Goal: Information Seeking & Learning: Learn about a topic

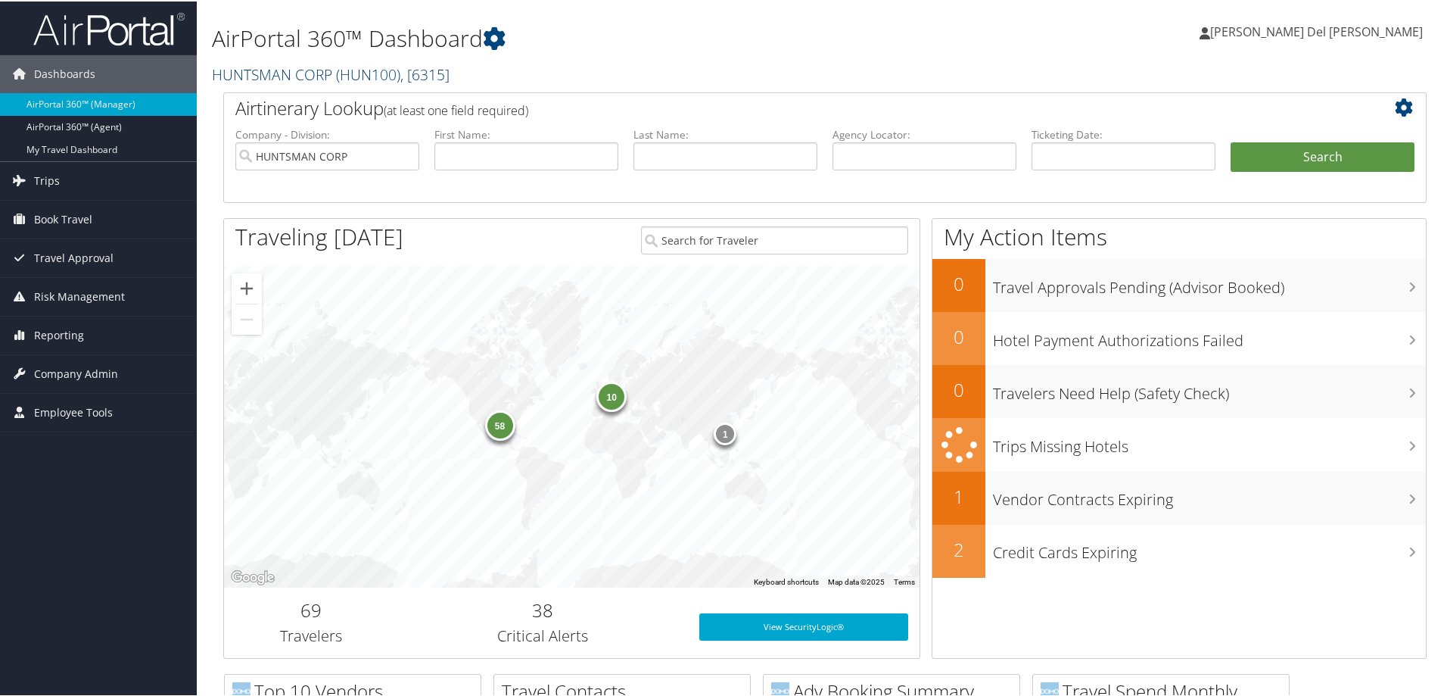
click at [296, 73] on link "HUNTSMAN CORP ( HUN100 ) , [ 6315 ]" at bounding box center [331, 73] width 238 height 20
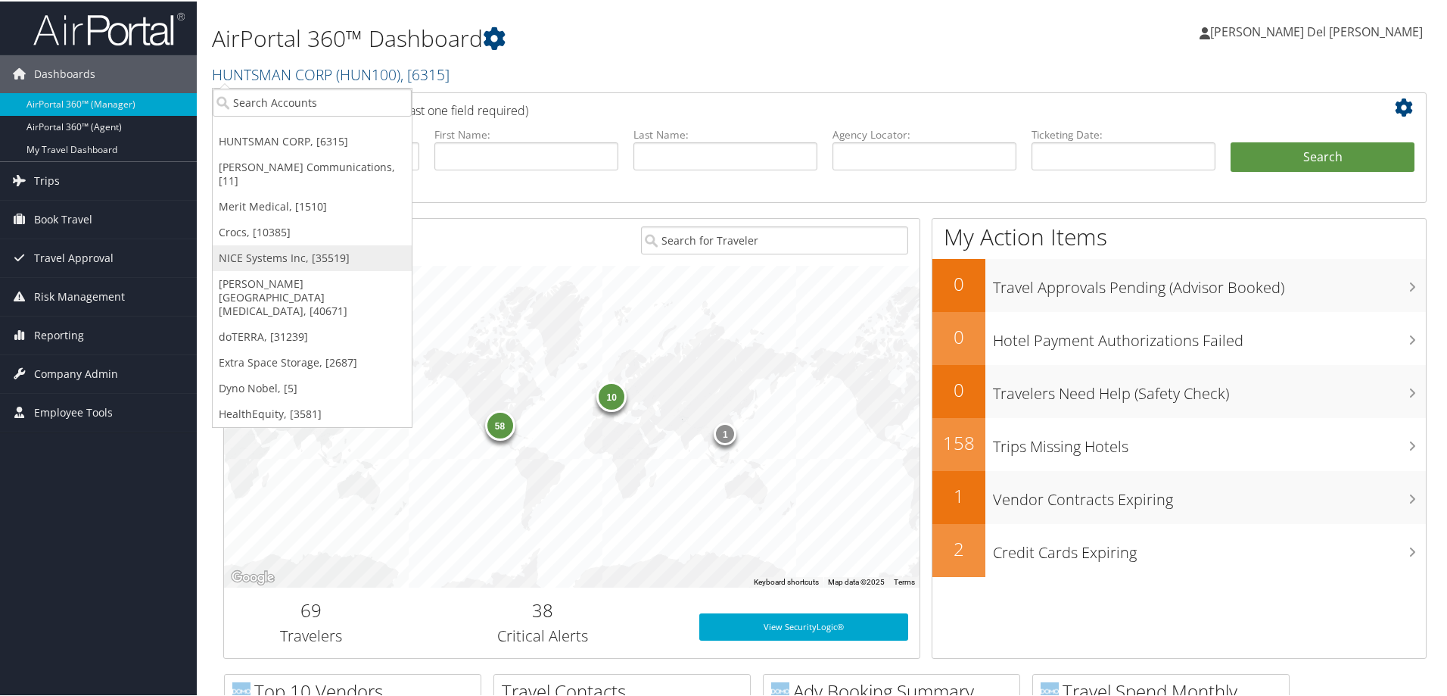
click at [254, 244] on link "NICE Systems Inc, [35519]" at bounding box center [312, 257] width 199 height 26
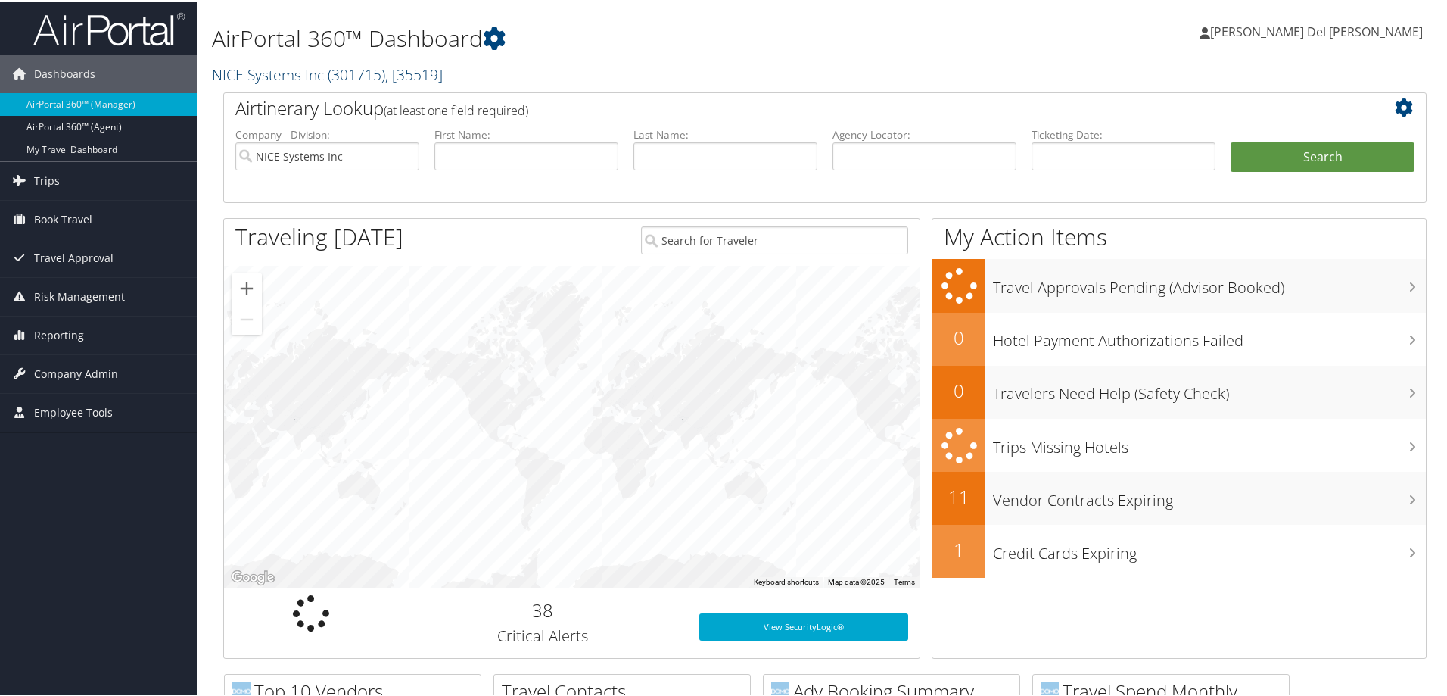
click at [290, 67] on link "NICE Systems Inc ( 301715 ) , [ 35519 ]" at bounding box center [327, 73] width 231 height 20
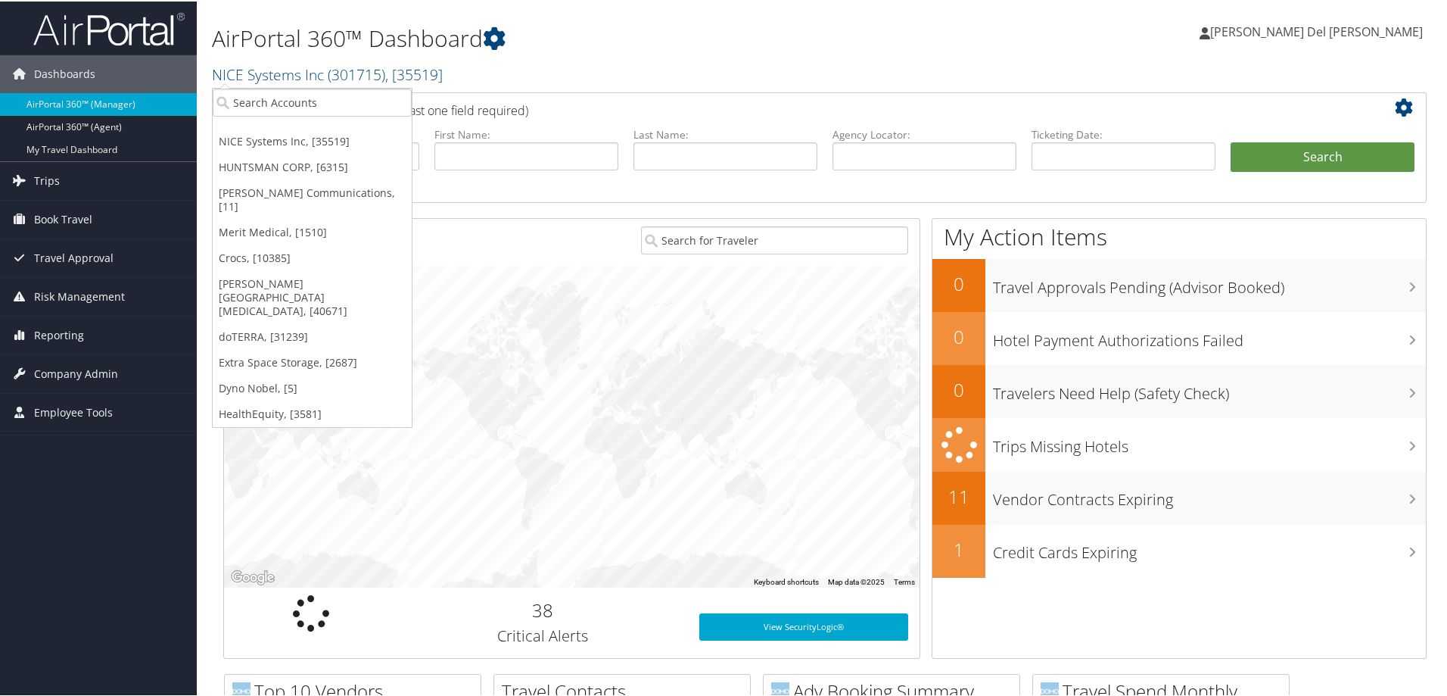
click at [261, 159] on link "HUNTSMAN CORP, [6315]" at bounding box center [312, 166] width 199 height 26
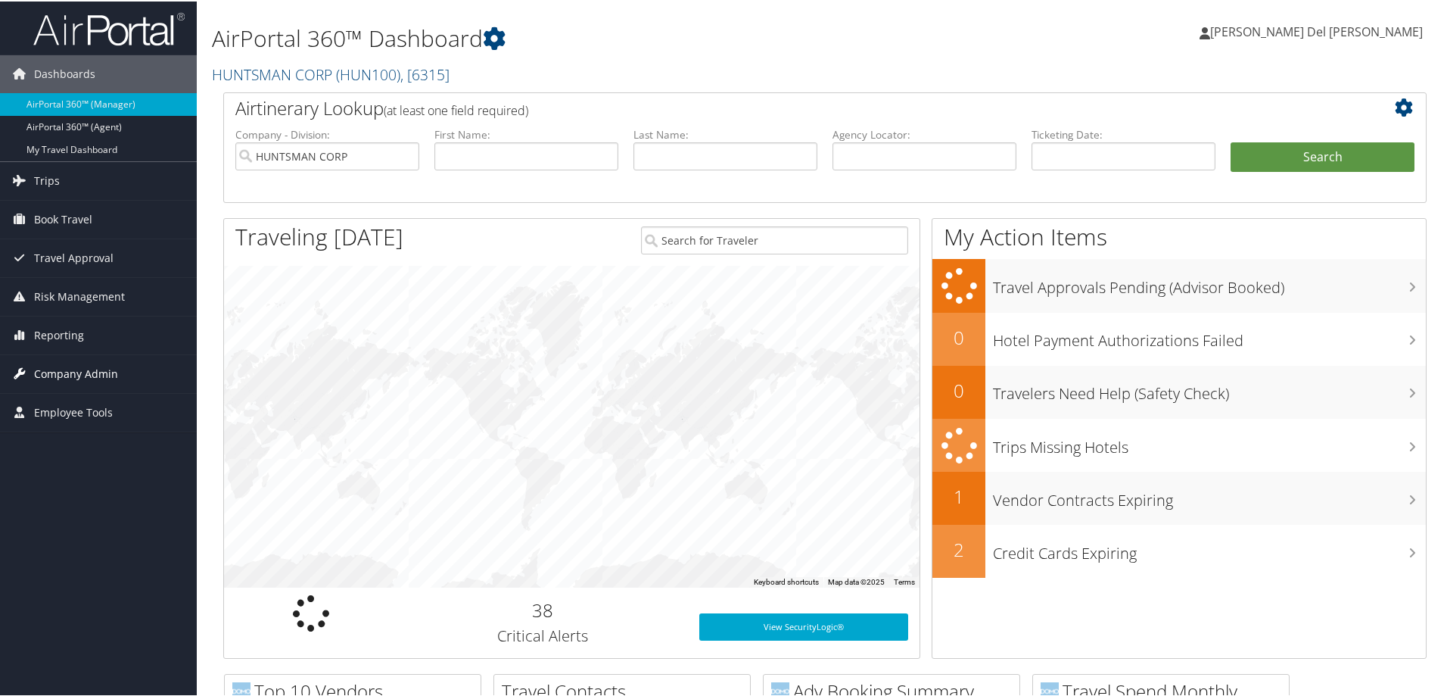
click at [65, 368] on span "Company Admin" at bounding box center [76, 372] width 84 height 38
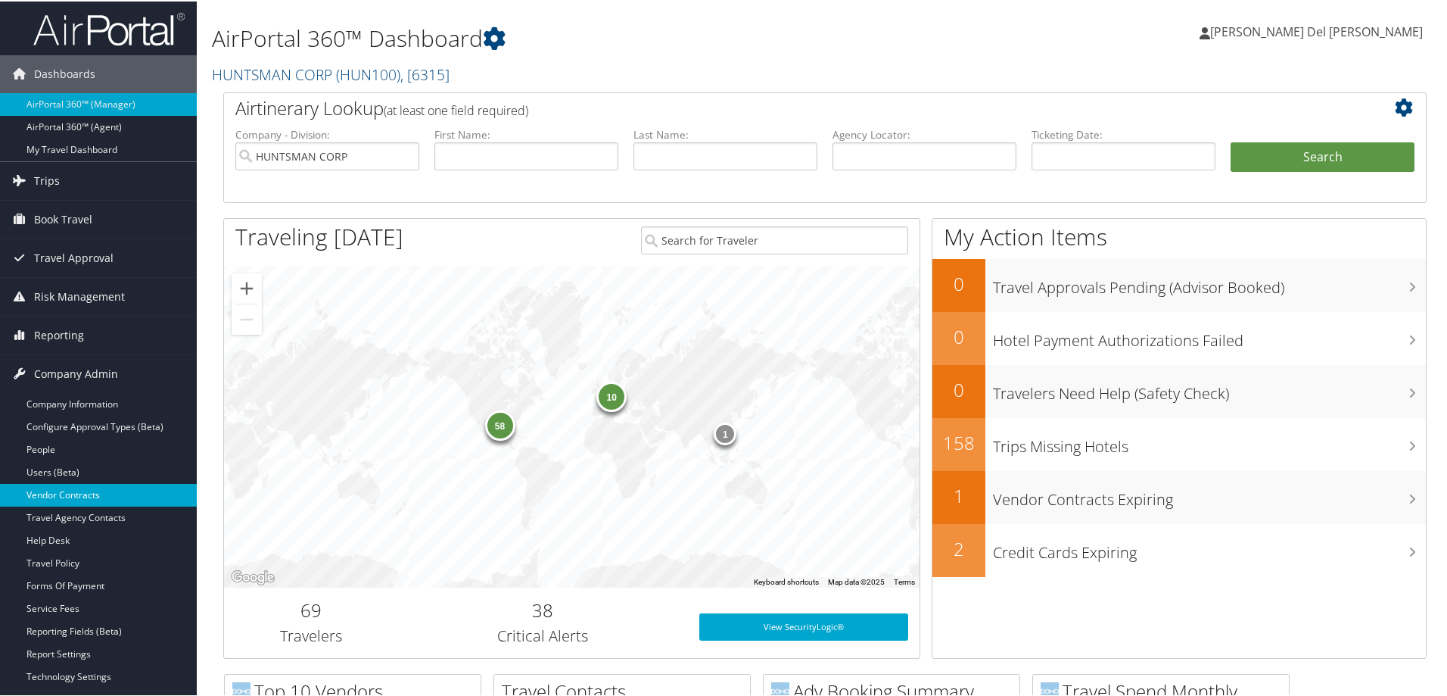
click at [88, 492] on link "Vendor Contracts" at bounding box center [98, 493] width 197 height 23
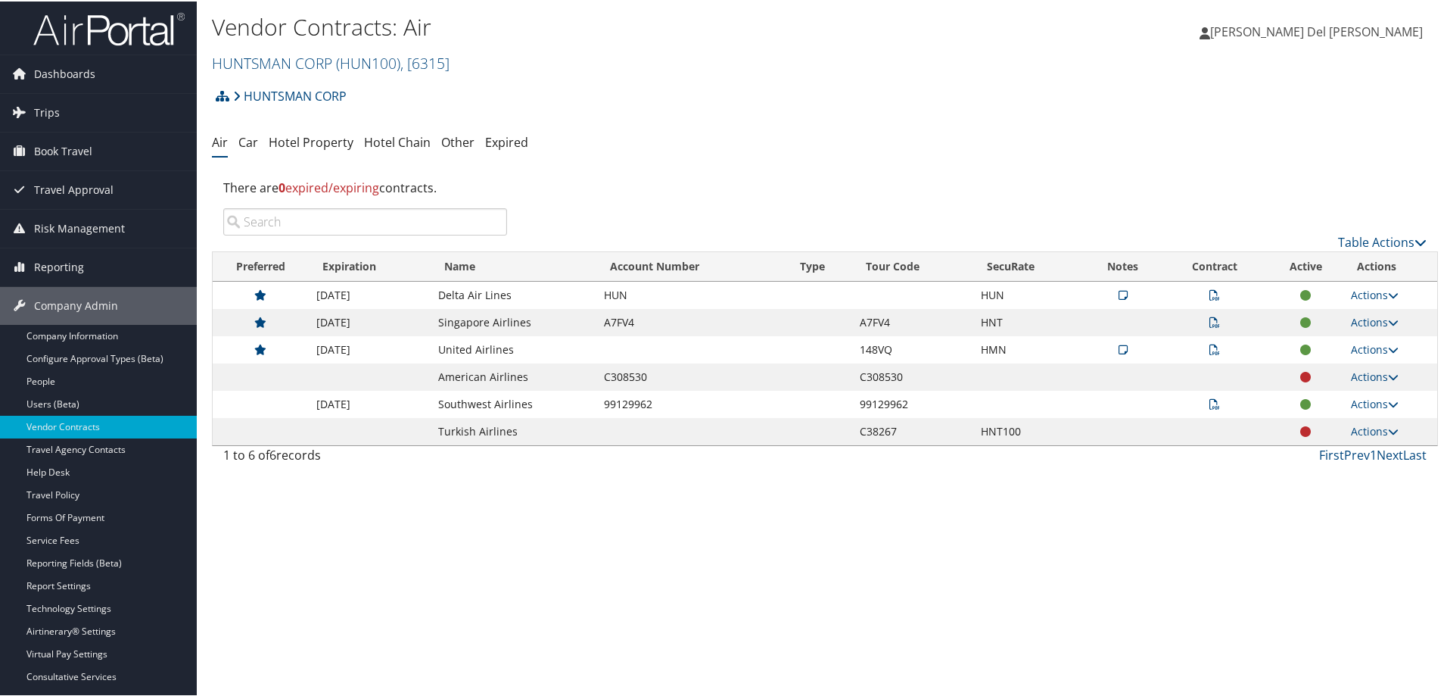
click at [1203, 289] on td at bounding box center [1215, 293] width 106 height 27
click at [1209, 291] on icon at bounding box center [1214, 293] width 11 height 11
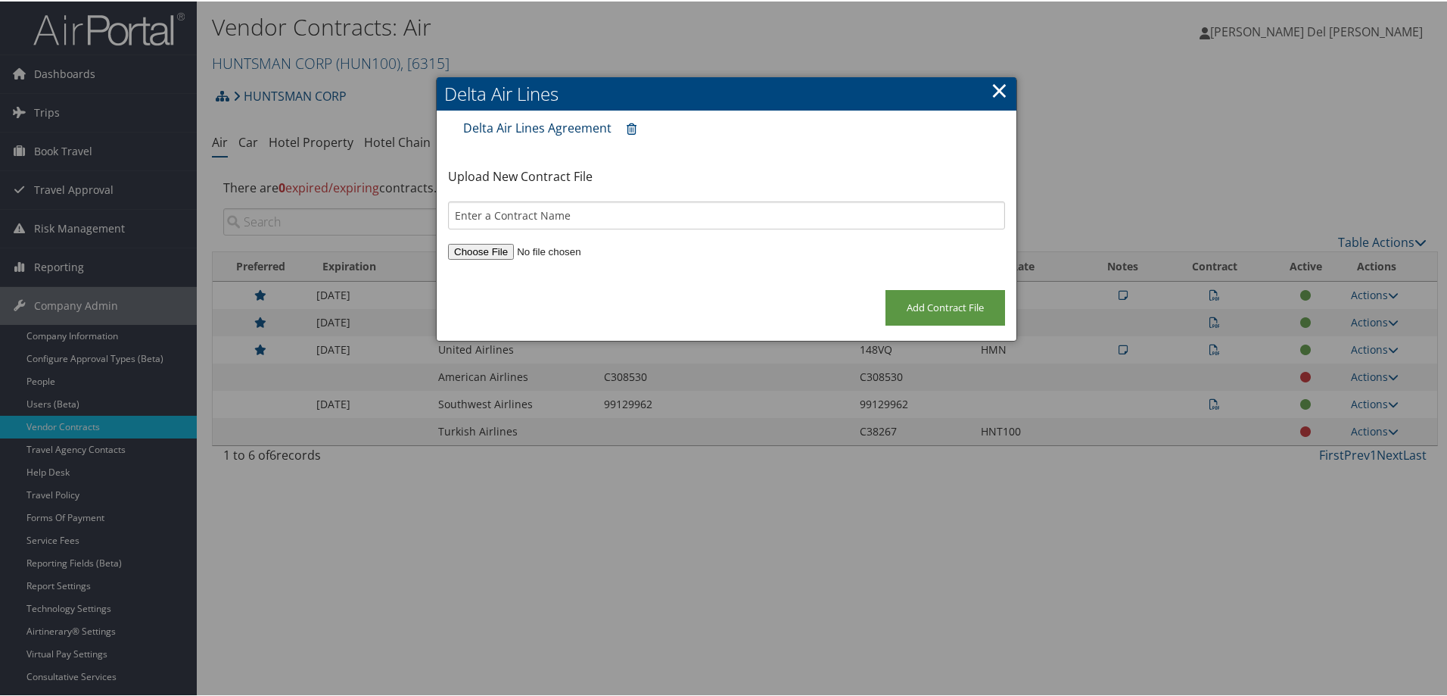
click at [511, 123] on link "Delta Air Lines Agreement" at bounding box center [537, 126] width 148 height 17
click at [541, 120] on link "Delta Air Lines Agreement" at bounding box center [537, 126] width 148 height 17
click at [563, 126] on link "Delta Air Lines Agreement" at bounding box center [537, 126] width 148 height 17
click at [999, 89] on link "×" at bounding box center [999, 88] width 17 height 30
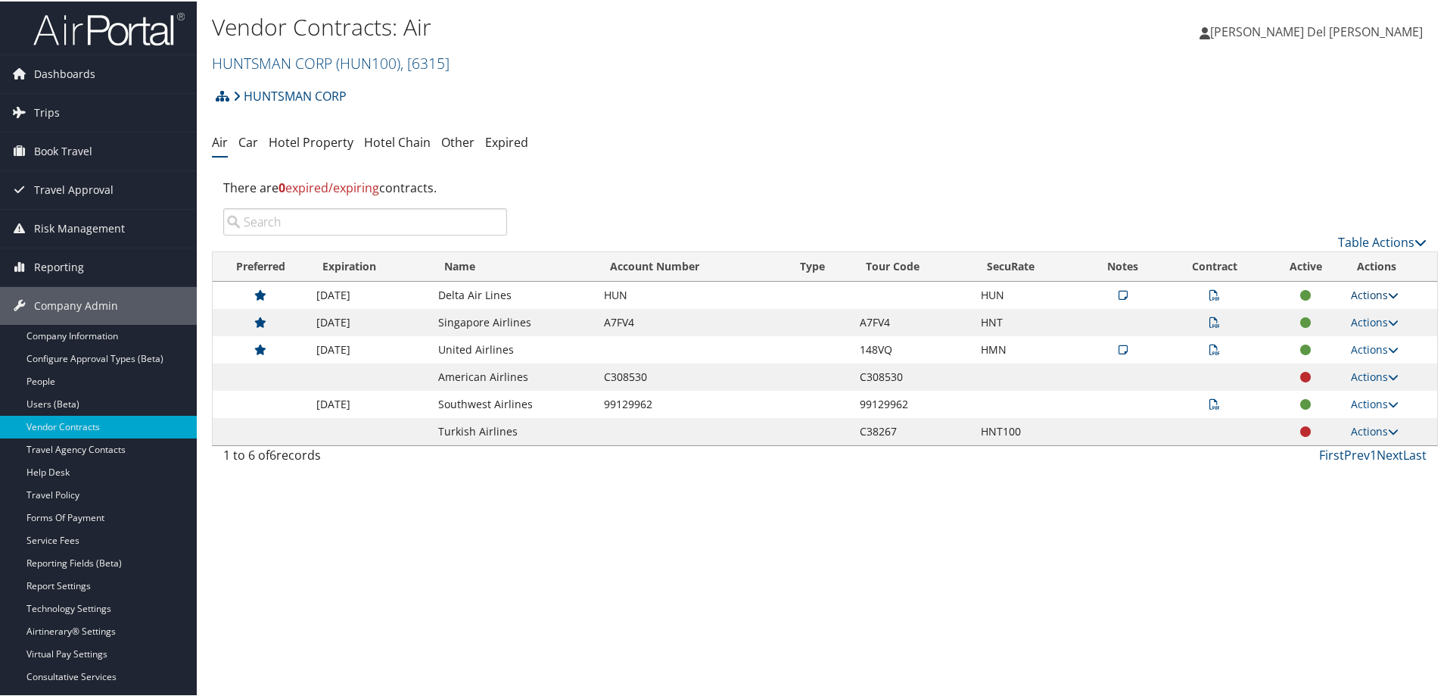
click at [1381, 289] on link "Actions" at bounding box center [1375, 293] width 48 height 14
click at [1338, 344] on link "View Contracts" at bounding box center [1339, 341] width 101 height 26
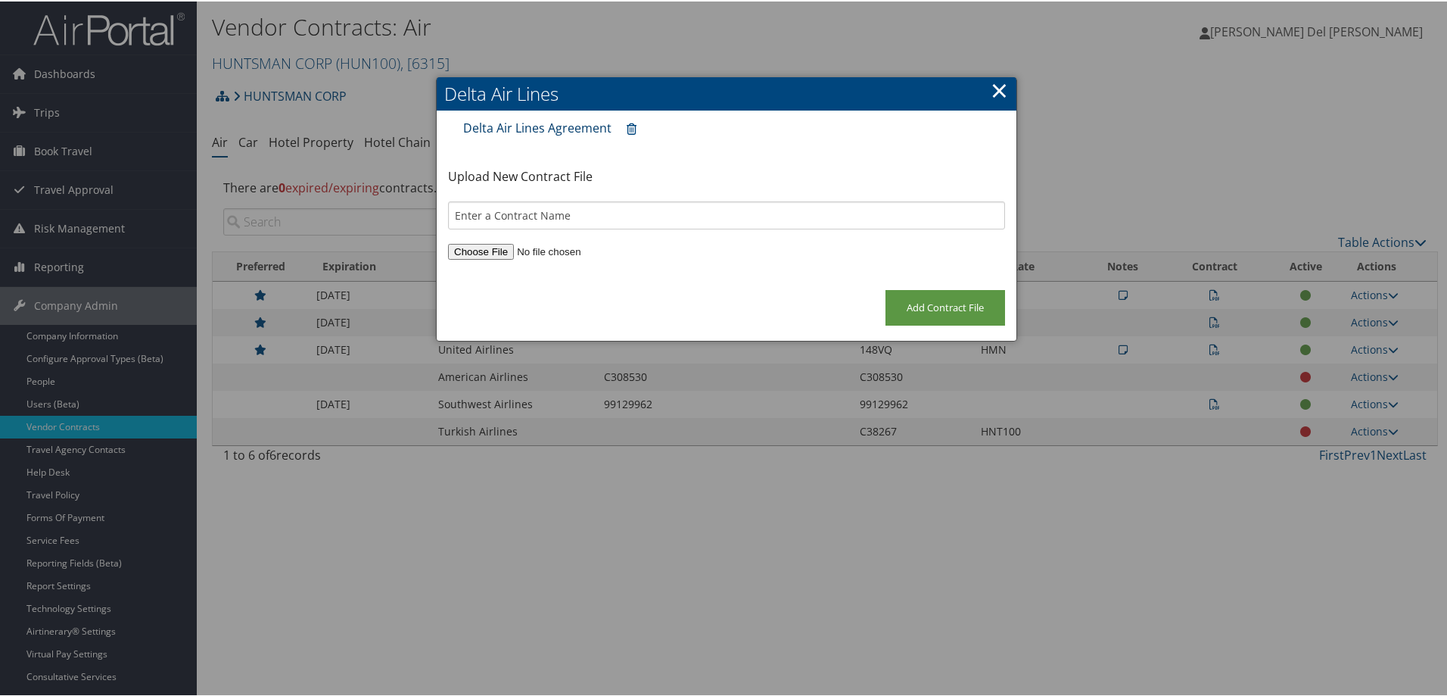
click at [538, 120] on link "Delta Air Lines Agreement" at bounding box center [537, 126] width 148 height 17
click at [992, 89] on link "×" at bounding box center [999, 88] width 17 height 30
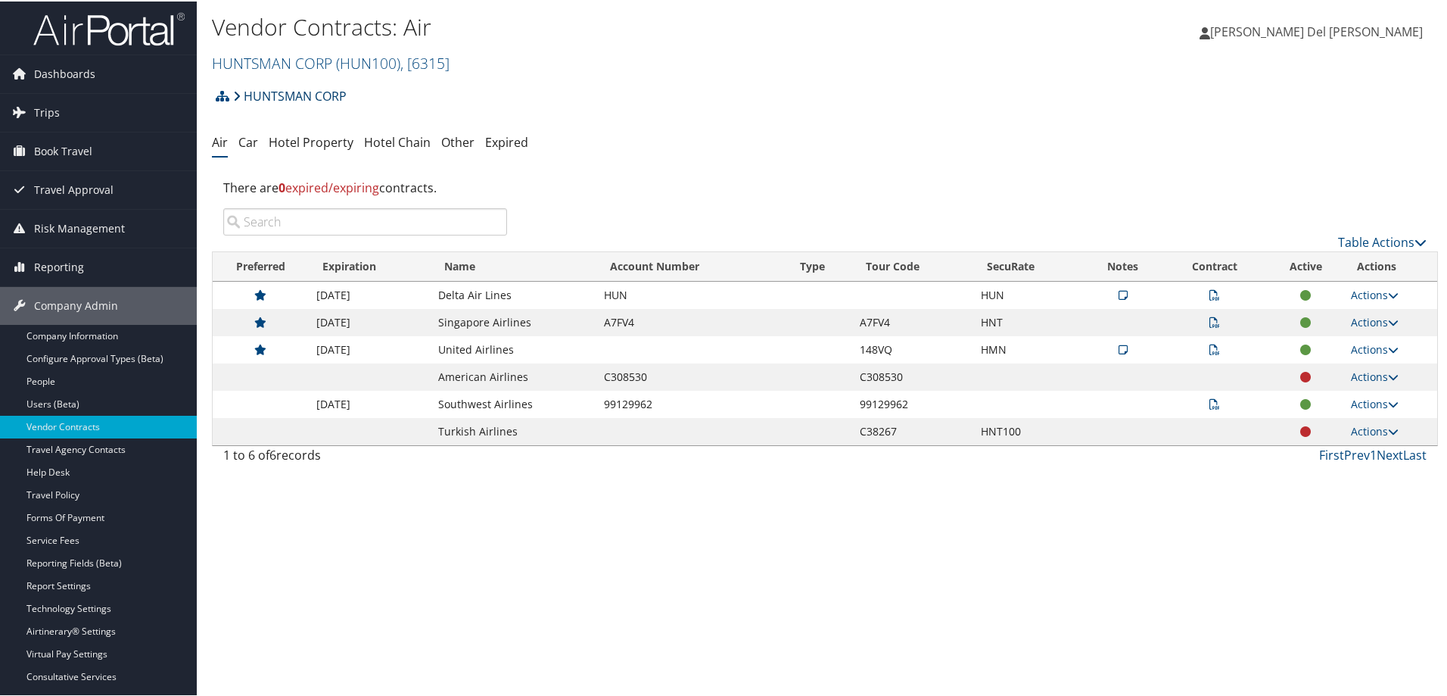
click at [287, 95] on link "HUNTSMAN CORP" at bounding box center [290, 94] width 114 height 30
click at [306, 59] on link "HUNTSMAN CORP ( HUN100 ) , [ 6315 ]" at bounding box center [331, 61] width 238 height 20
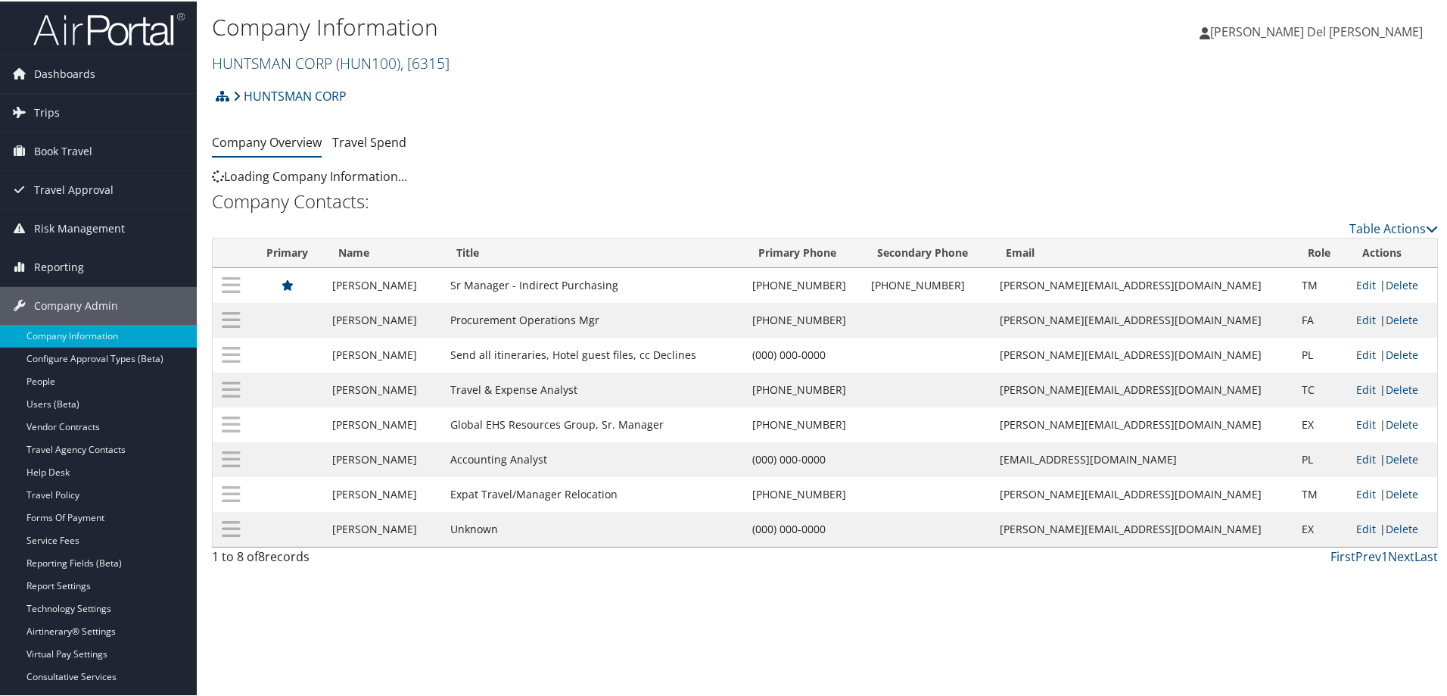
click at [288, 64] on link "HUNTSMAN CORP ( HUN100 ) , [ 6315 ]" at bounding box center [331, 61] width 238 height 20
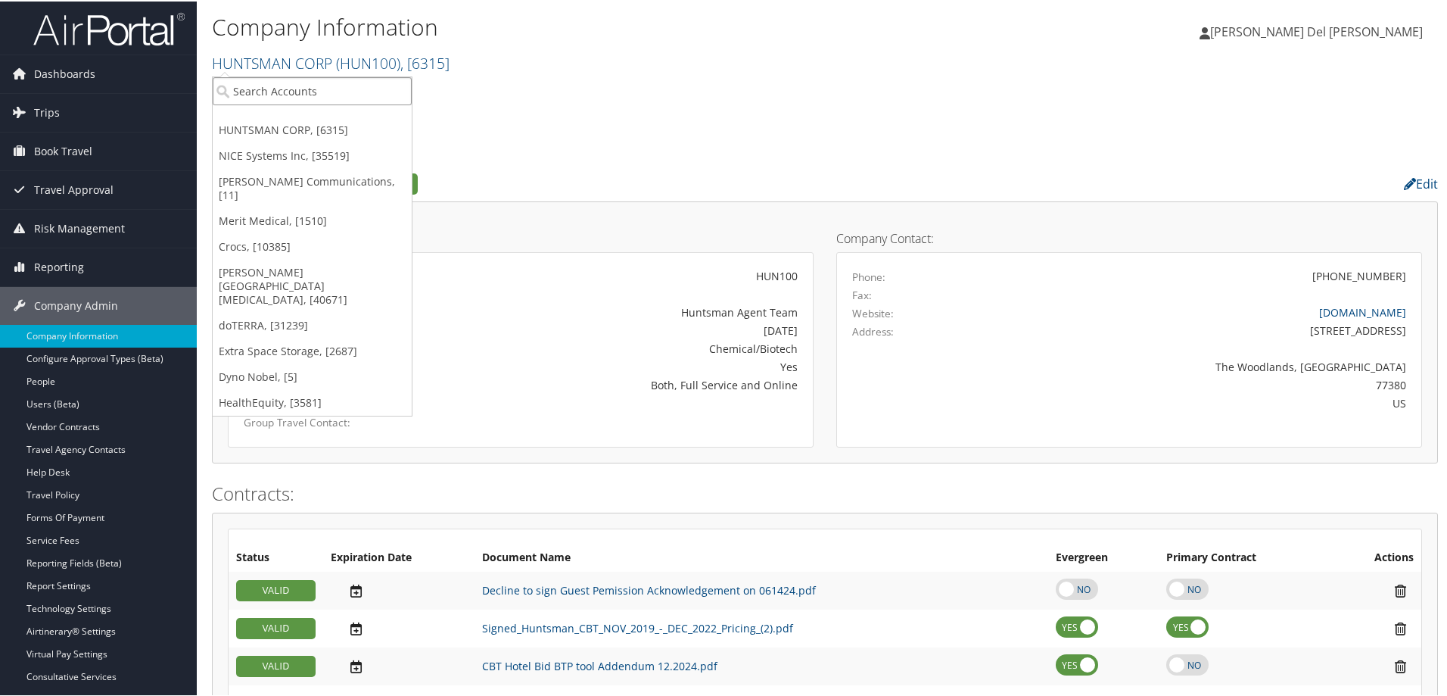
click at [279, 99] on input "search" at bounding box center [312, 90] width 199 height 28
type input "merit"
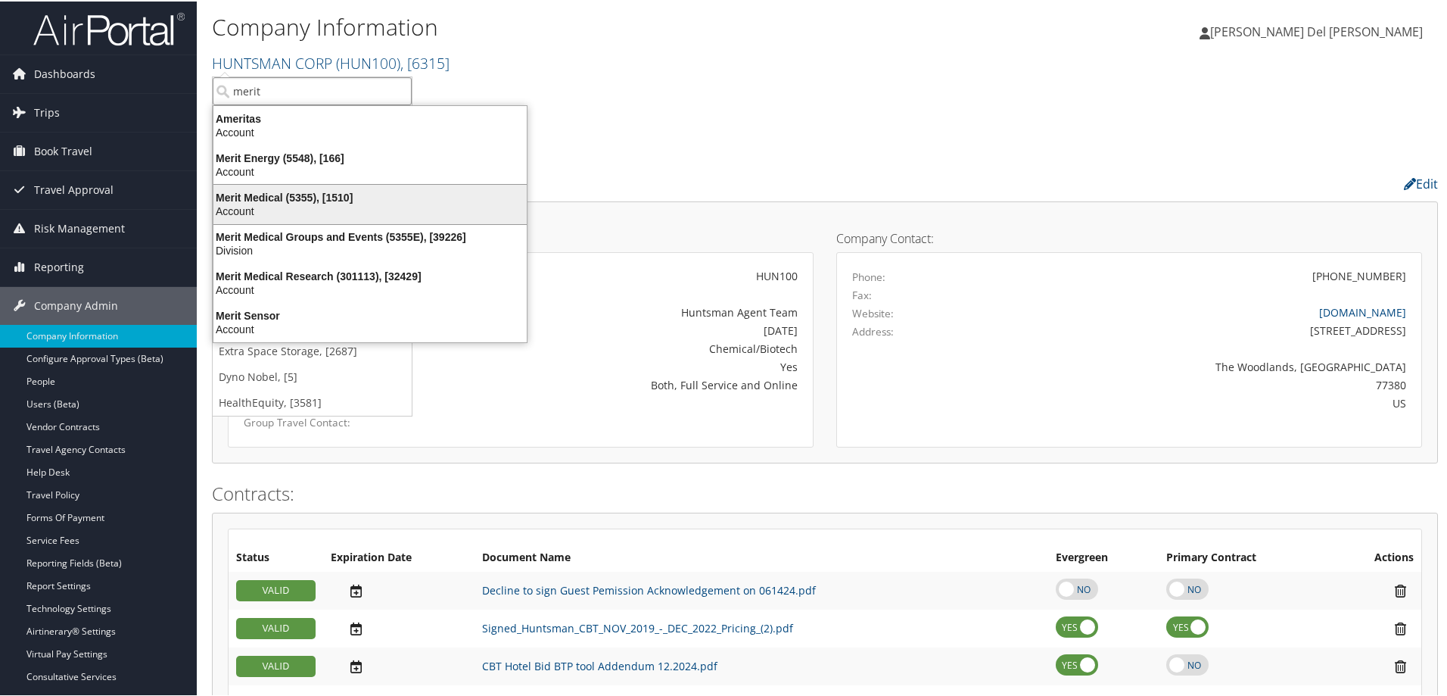
click at [280, 200] on div "Merit Medical (5355), [1510]" at bounding box center [370, 196] width 332 height 14
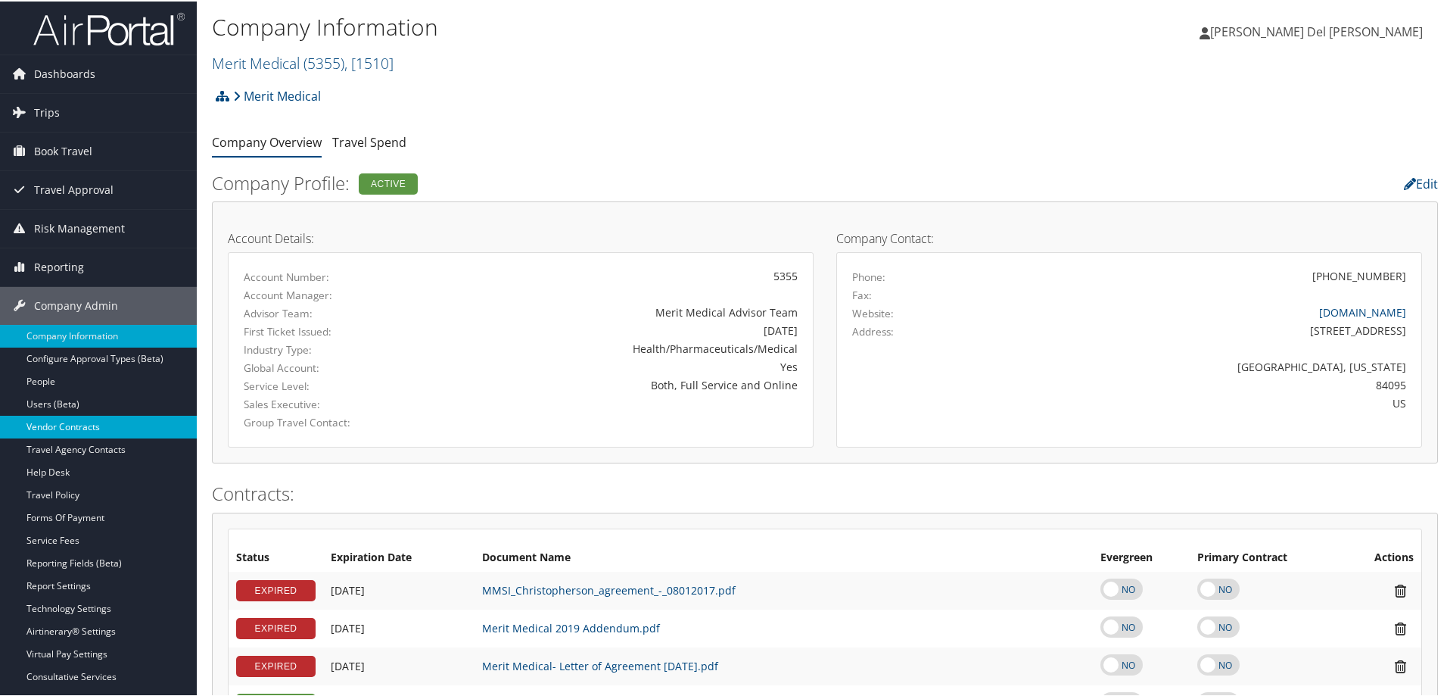
click at [48, 432] on link "Vendor Contracts" at bounding box center [98, 425] width 197 height 23
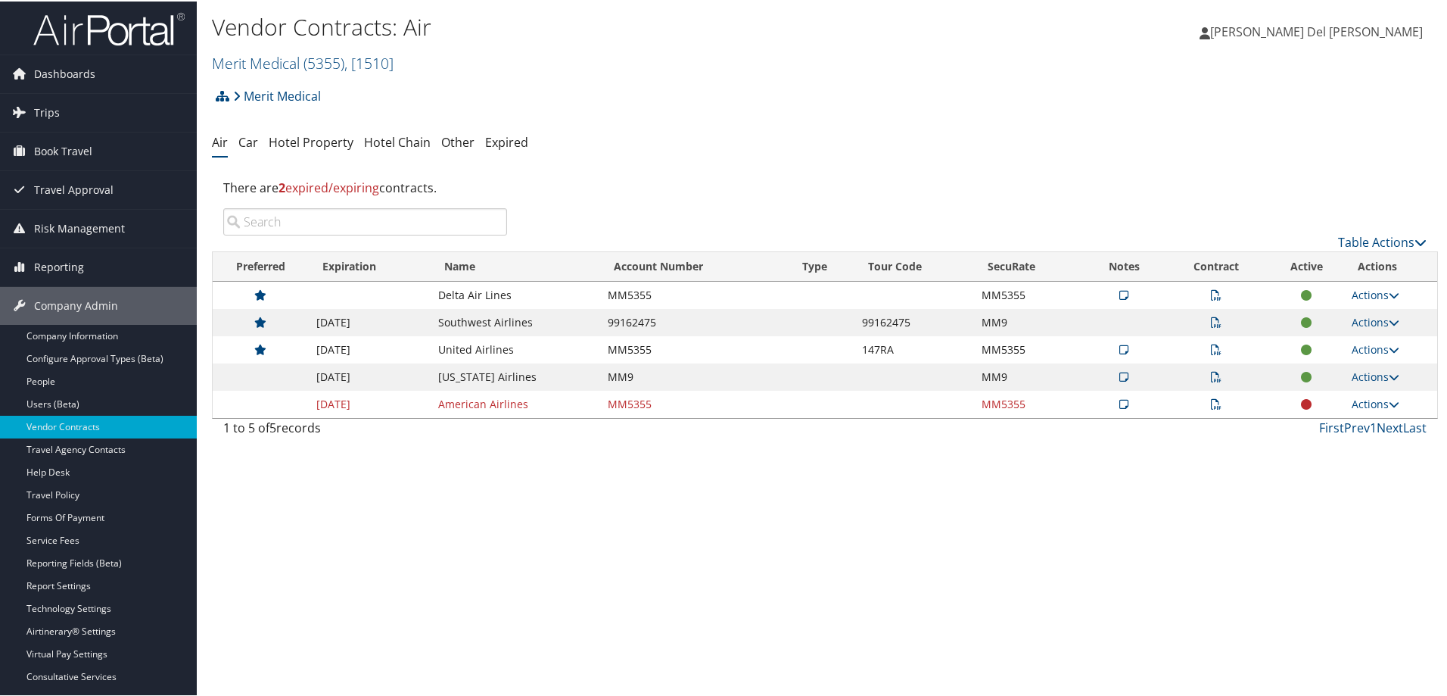
click at [1211, 291] on icon at bounding box center [1216, 293] width 11 height 11
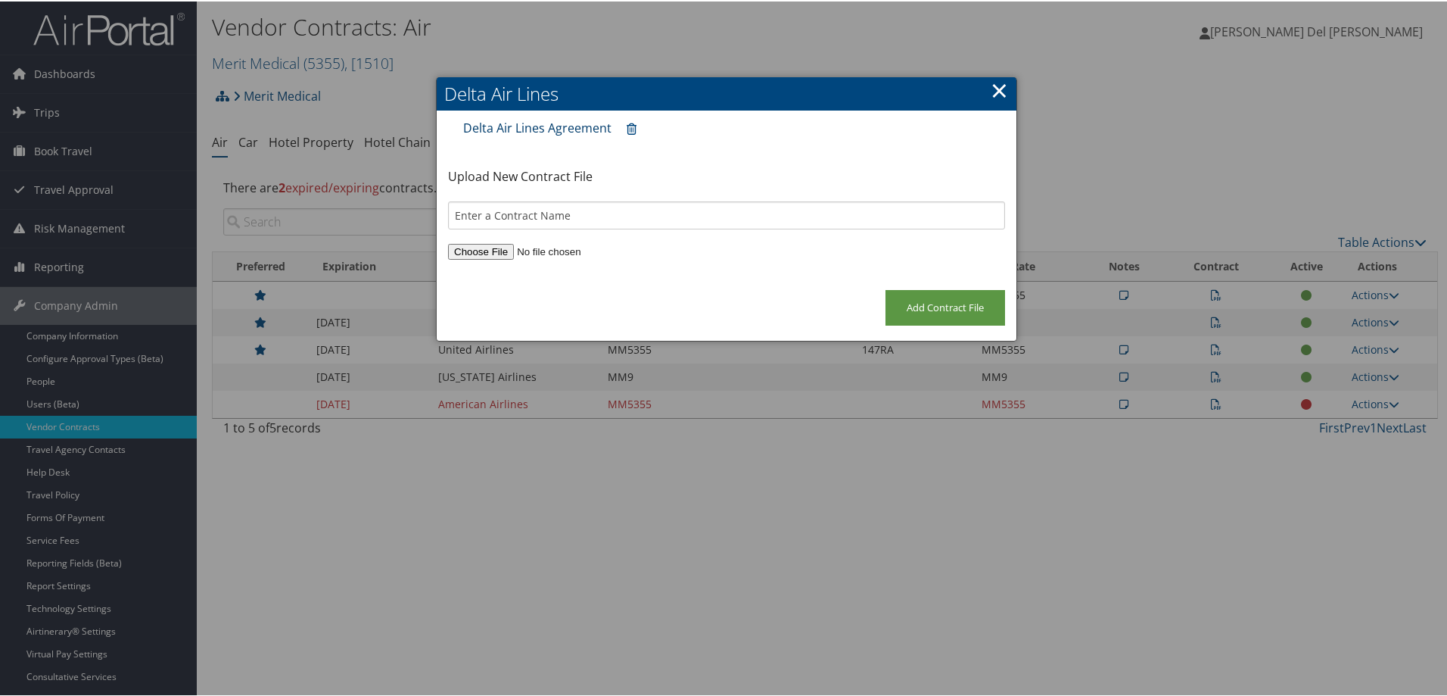
click at [500, 124] on link "Delta Air Lines Agreement" at bounding box center [537, 126] width 148 height 17
drag, startPoint x: 995, startPoint y: 89, endPoint x: 382, endPoint y: 33, distance: 614.9
click at [991, 85] on link "×" at bounding box center [999, 88] width 17 height 30
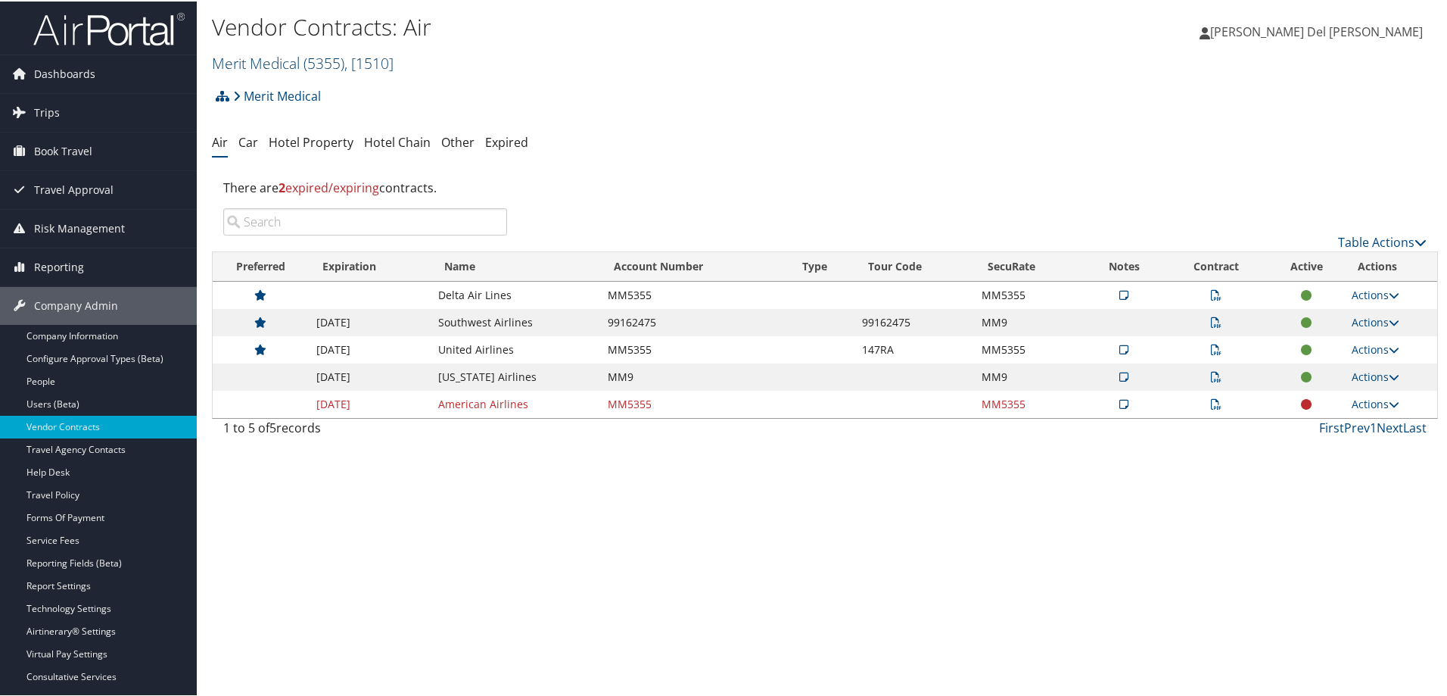
drag, startPoint x: 295, startPoint y: 54, endPoint x: 282, endPoint y: 64, distance: 16.4
click at [294, 54] on link "Merit Medical ( 5355 ) , [ 1510 ]" at bounding box center [303, 61] width 182 height 20
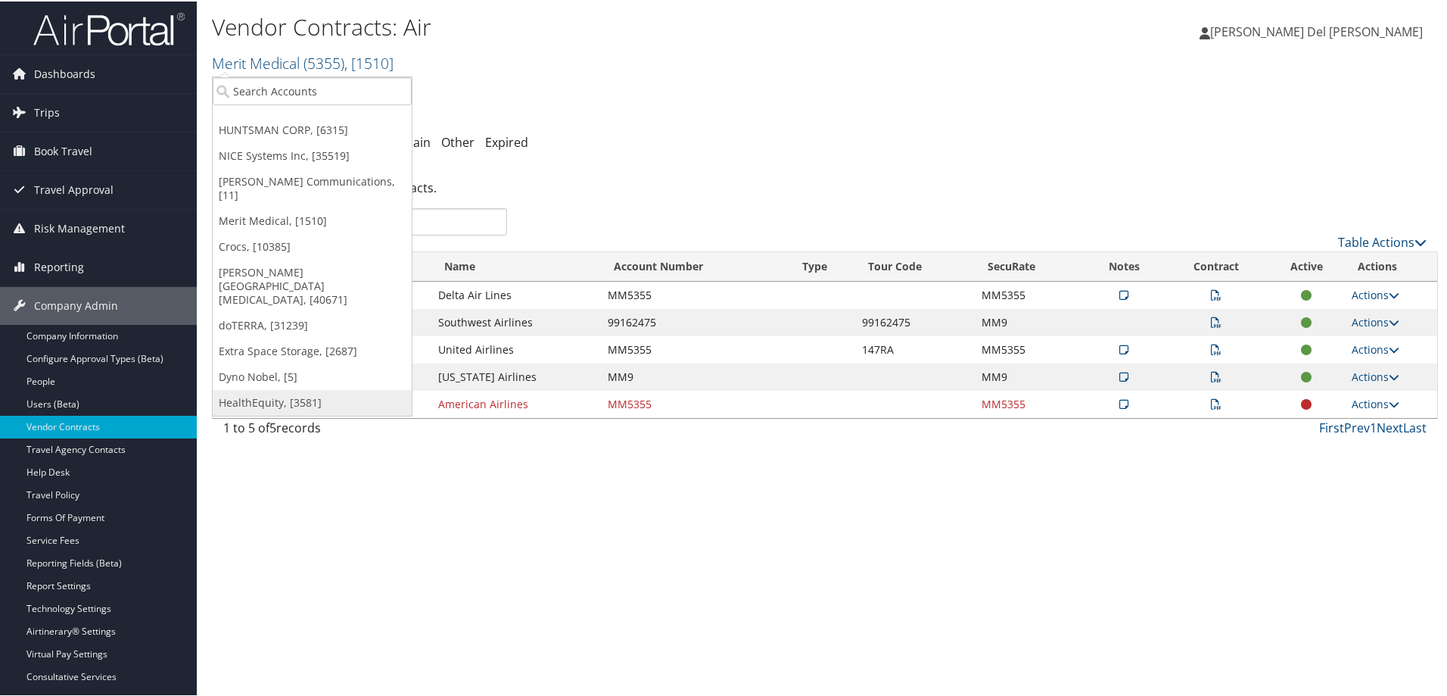
click at [269, 388] on link "HealthEquity, [3581]" at bounding box center [312, 401] width 199 height 26
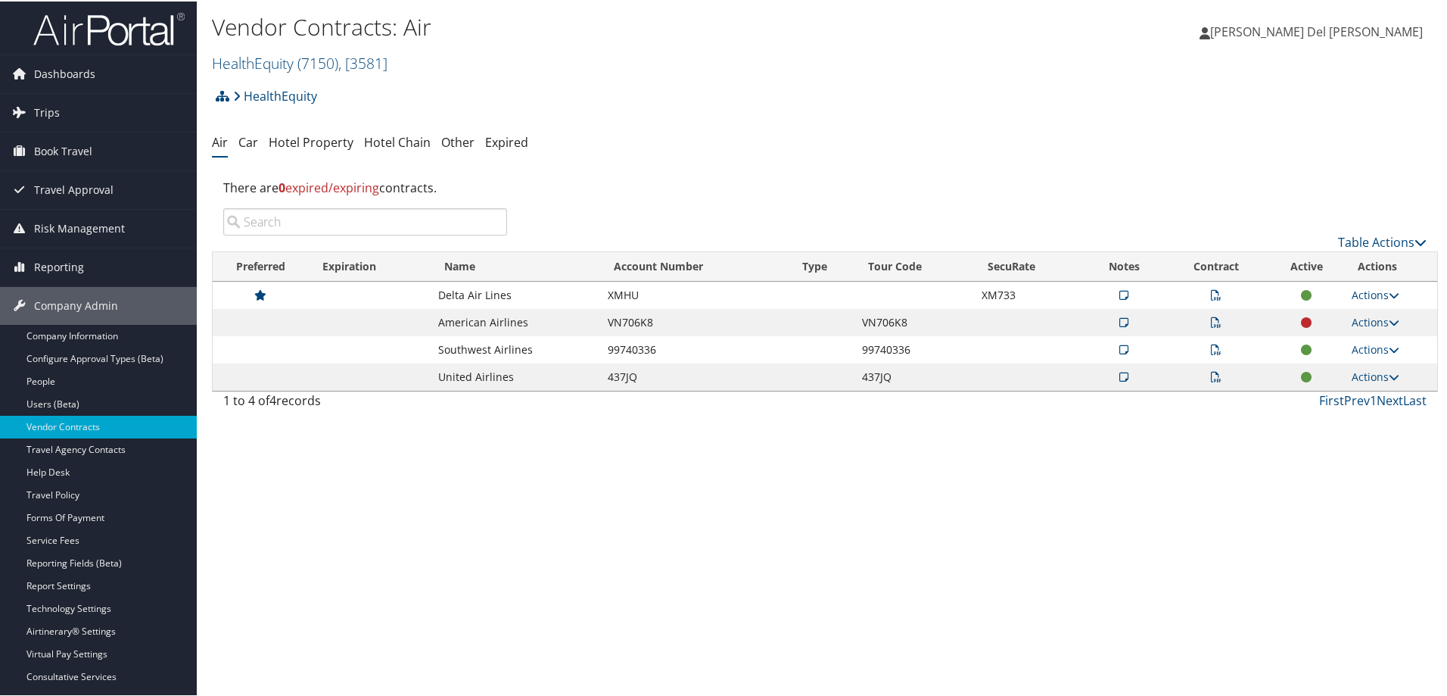
click at [1211, 293] on icon at bounding box center [1216, 293] width 11 height 11
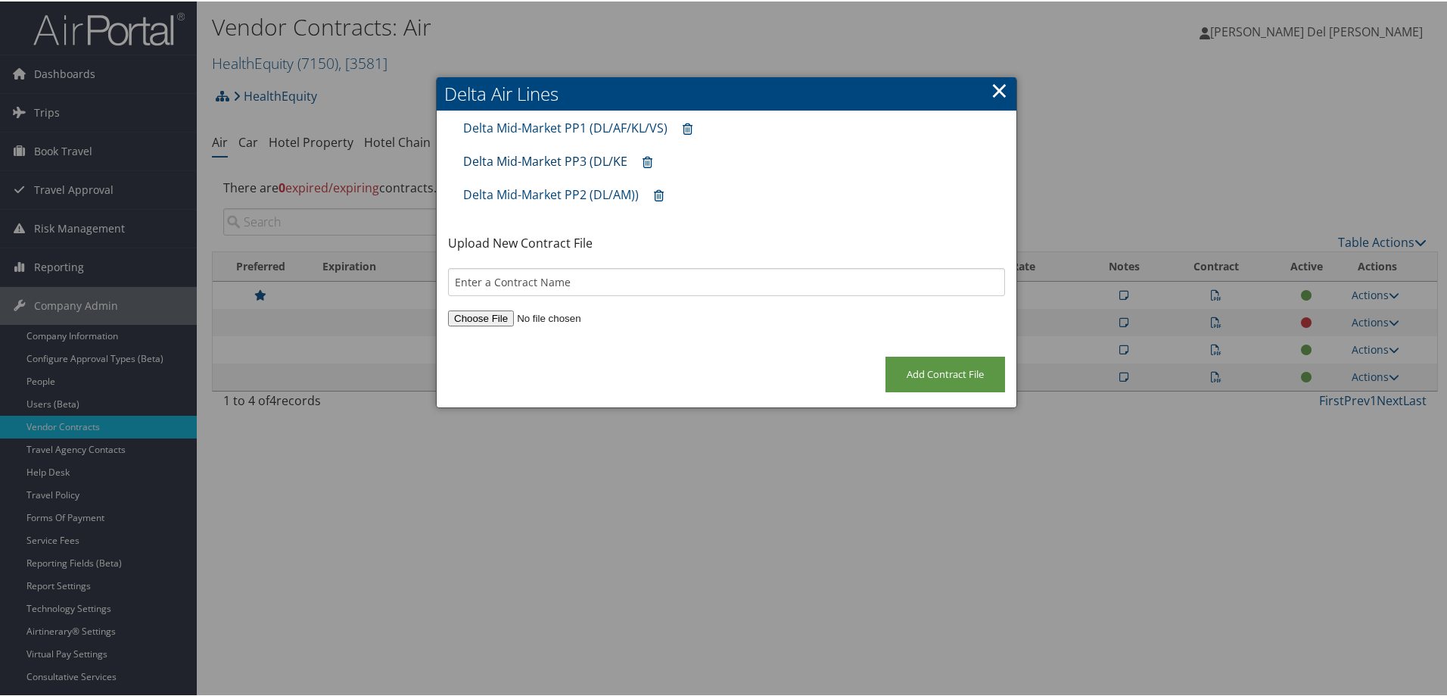
click at [607, 159] on link "Delta Mid-Market PP3 (DL/KE" at bounding box center [545, 159] width 164 height 17
